Goal: Navigation & Orientation: Find specific page/section

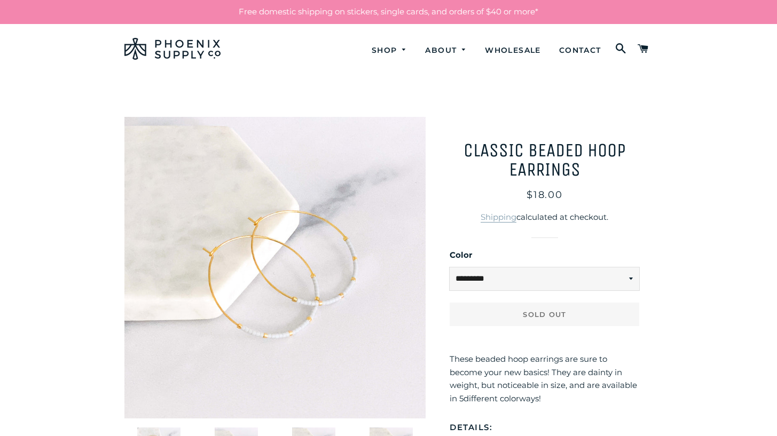
select select "*********"
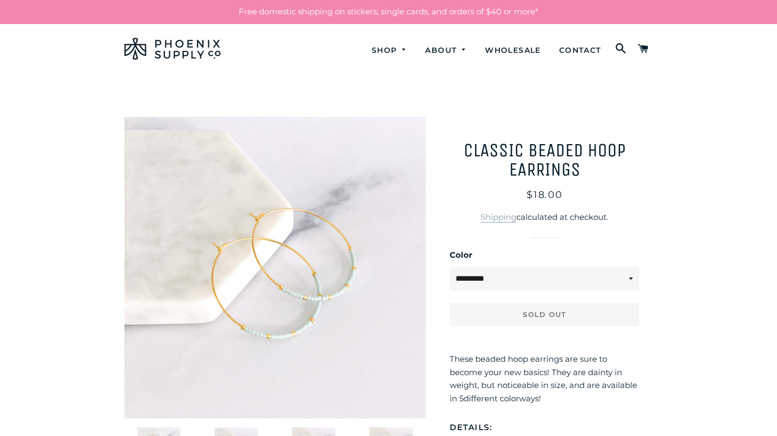
click at [180, 51] on img at bounding box center [172, 49] width 96 height 22
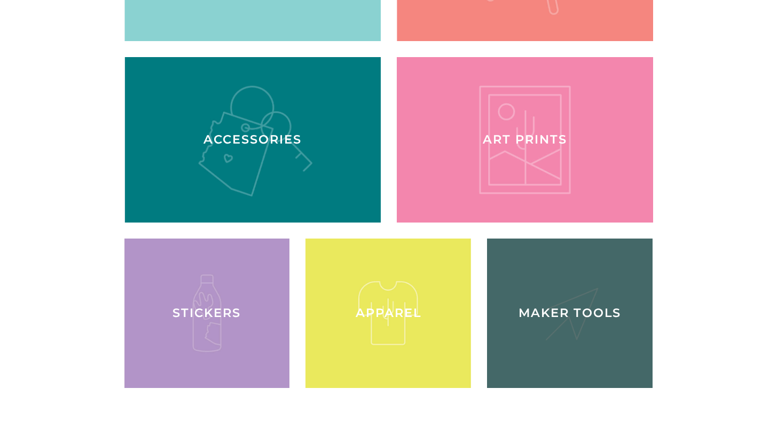
scroll to position [1563, 0]
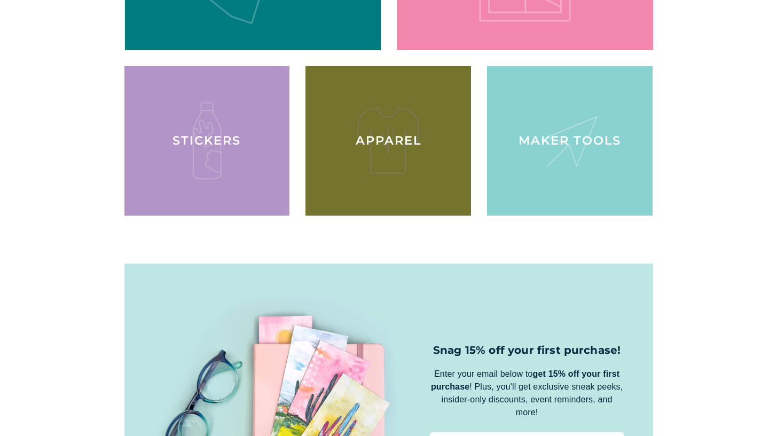
click at [410, 109] on div at bounding box center [388, 141] width 170 height 154
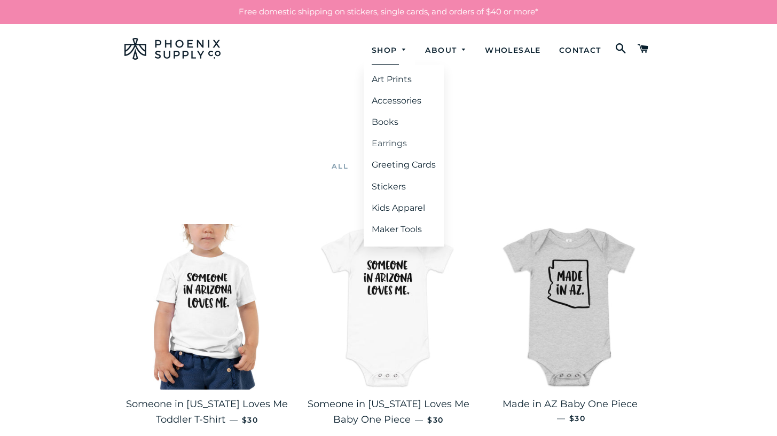
click at [384, 141] on link "Earrings" at bounding box center [404, 143] width 80 height 19
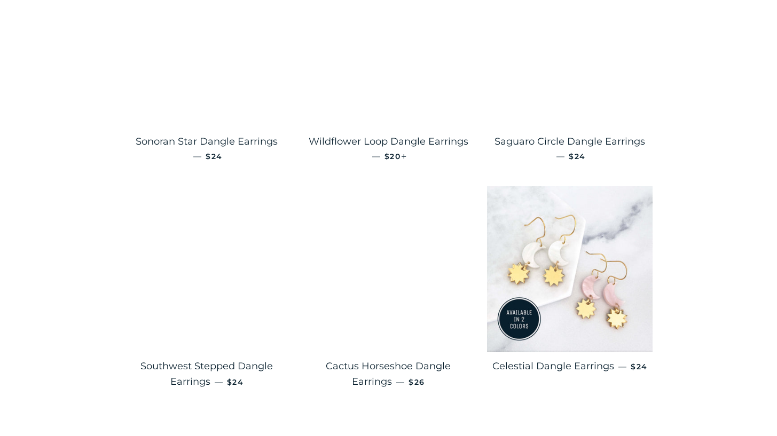
scroll to position [1744, 0]
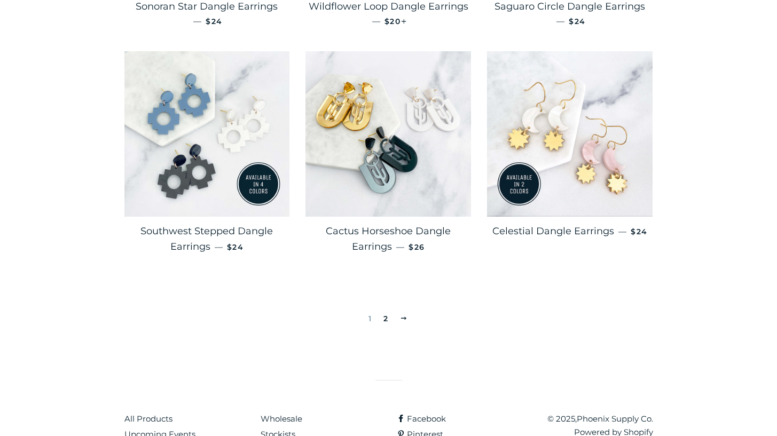
click at [404, 314] on span at bounding box center [404, 318] width 8 height 8
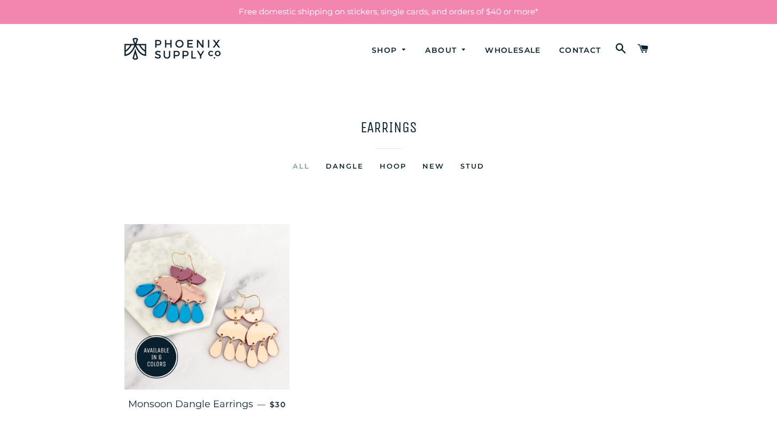
click at [385, 164] on link "Hoop" at bounding box center [393, 166] width 43 height 13
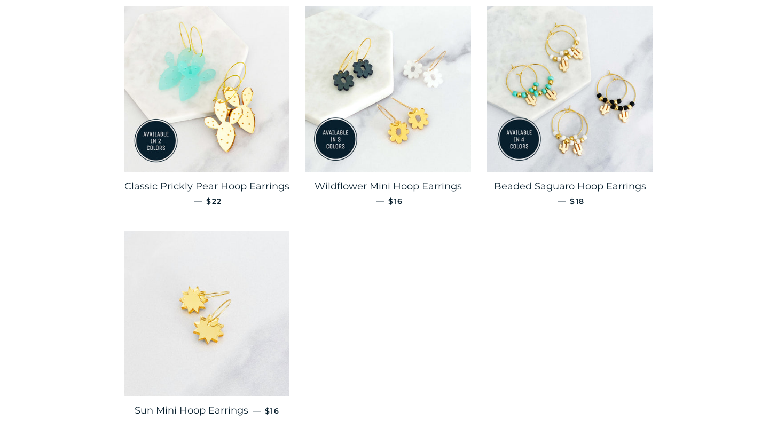
scroll to position [582, 0]
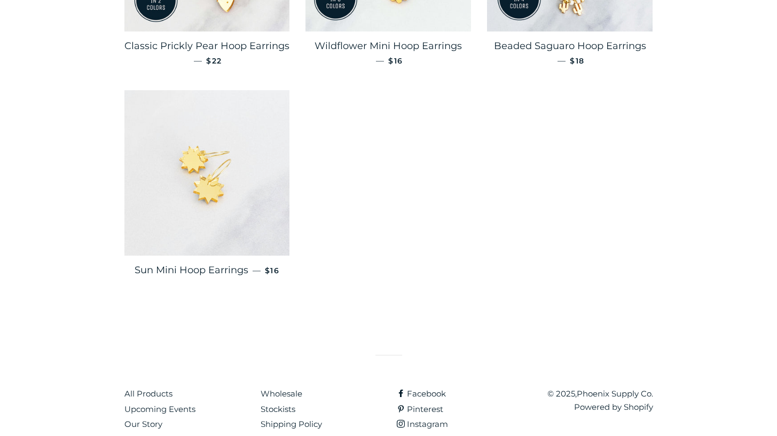
click at [229, 187] on img at bounding box center [207, 173] width 166 height 166
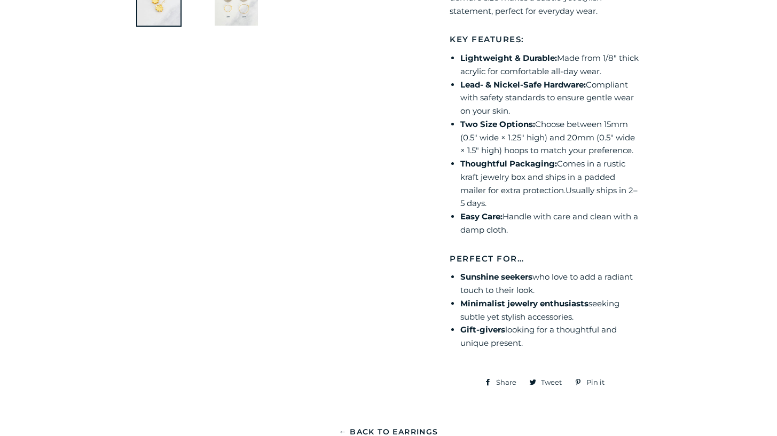
scroll to position [297, 0]
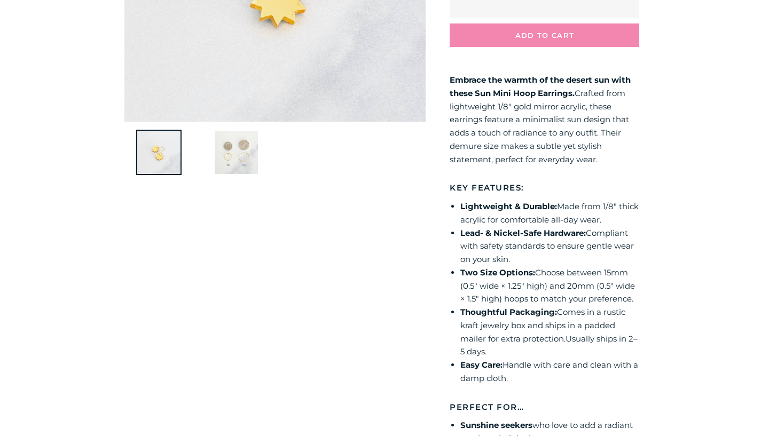
click at [229, 139] on img at bounding box center [236, 152] width 45 height 45
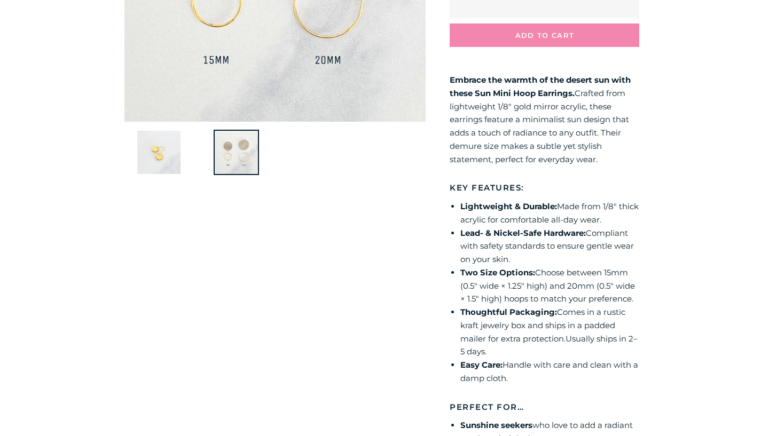
scroll to position [0, 0]
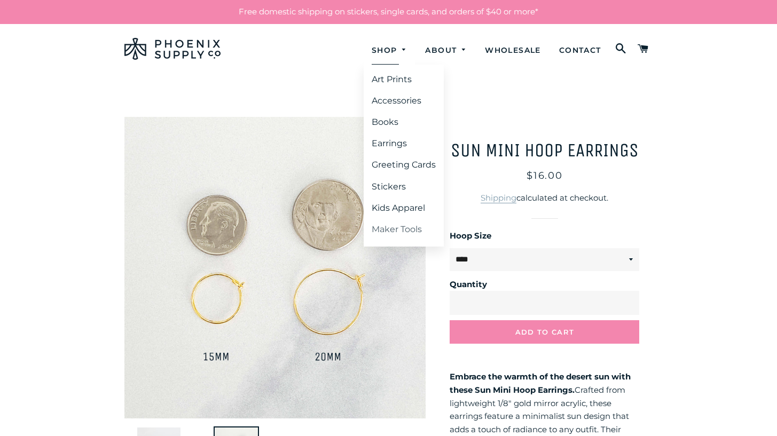
click at [394, 228] on link "Maker Tools" at bounding box center [404, 229] width 80 height 19
